Goal: Task Accomplishment & Management: Use online tool/utility

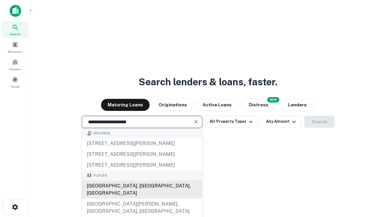
click at [142, 199] on div "Santa Monica, CA, USA" at bounding box center [142, 190] width 120 height 18
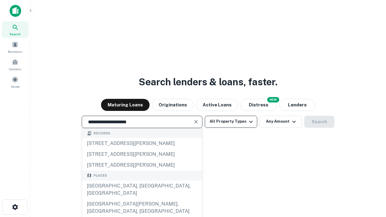
click at [231, 122] on button "All Property Types" at bounding box center [231, 122] width 53 height 12
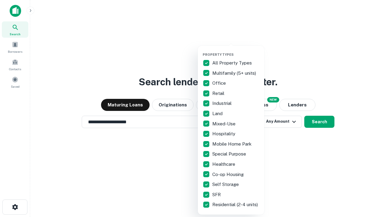
type input "**********"
click at [236, 51] on button "button" at bounding box center [236, 51] width 66 height 0
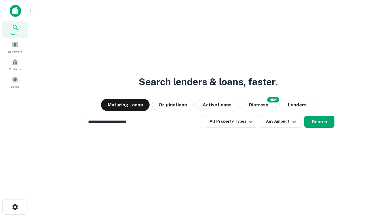
scroll to position [4, 73]
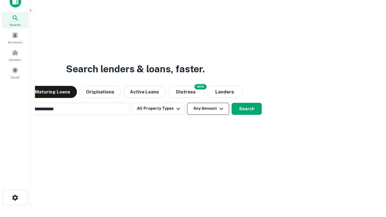
click at [187, 103] on button "Any Amount" at bounding box center [208, 109] width 42 height 12
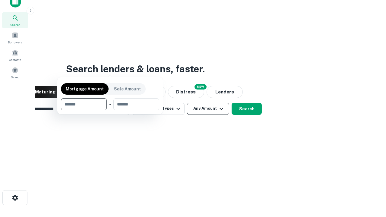
scroll to position [10, 0]
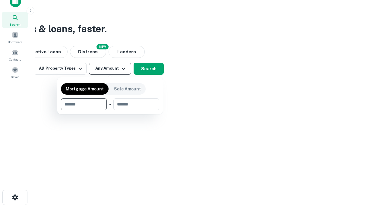
type input "*******"
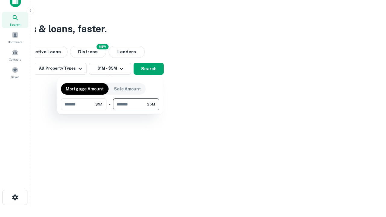
type input "*******"
click at [110, 110] on button "button" at bounding box center [110, 110] width 98 height 0
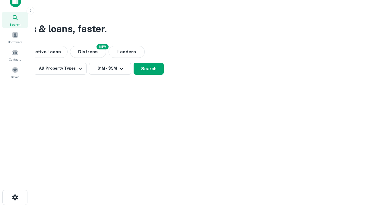
scroll to position [4, 111]
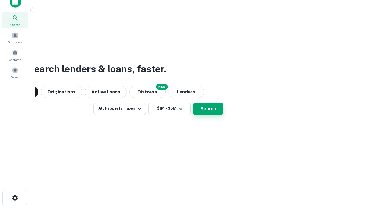
click at [193, 103] on button "Search" at bounding box center [208, 109] width 30 height 12
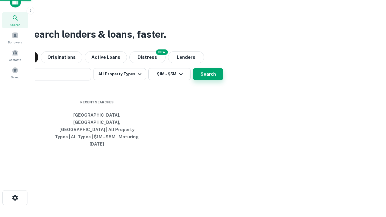
scroll to position [16, 171]
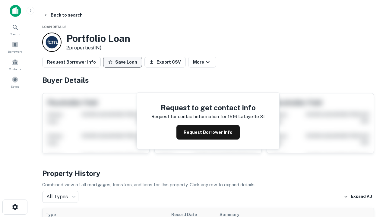
click at [123, 62] on button "Save Loan" at bounding box center [122, 62] width 39 height 11
click at [124, 62] on button "Loan Saved" at bounding box center [124, 62] width 42 height 11
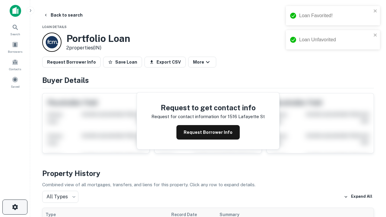
click at [15, 207] on icon "button" at bounding box center [14, 207] width 7 height 7
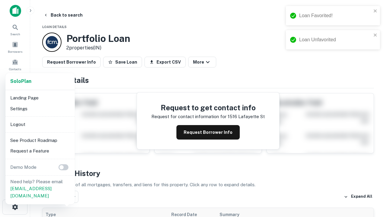
click at [40, 124] on li "Logout" at bounding box center [40, 124] width 65 height 11
